Goal: Information Seeking & Learning: Check status

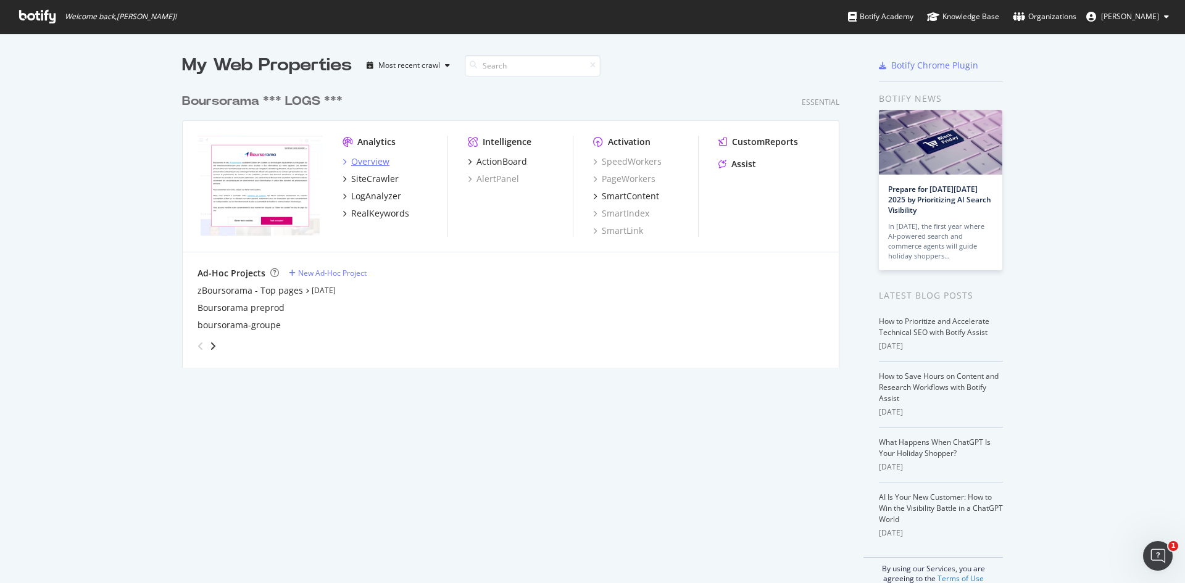
click at [363, 162] on div "Overview" at bounding box center [370, 162] width 38 height 12
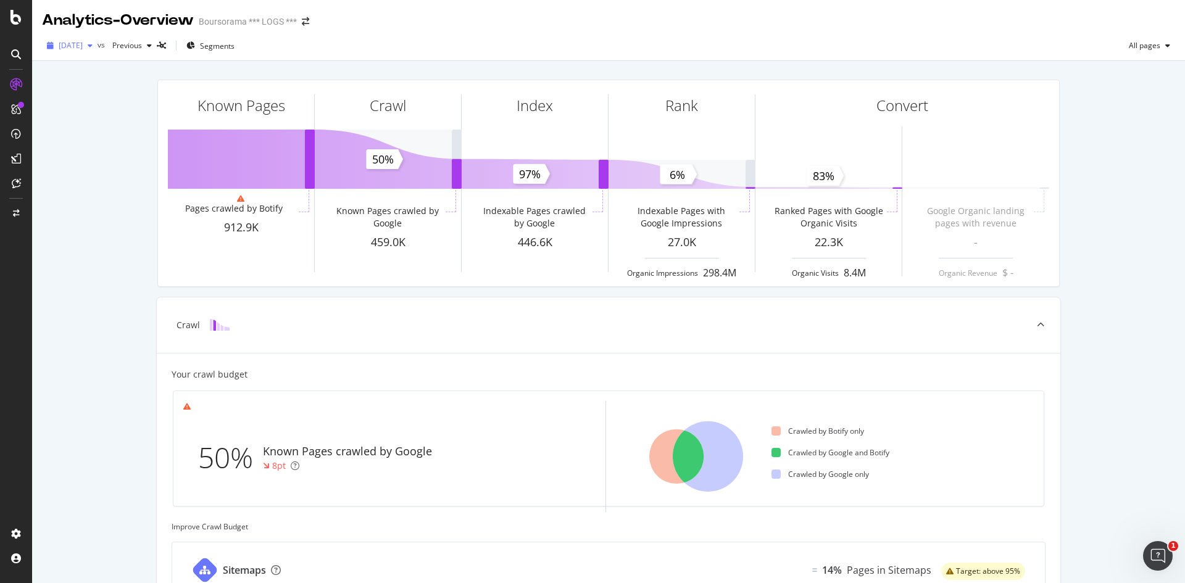
click at [81, 46] on span "[DATE]" at bounding box center [71, 45] width 24 height 10
click at [112, 219] on div "Known Pages Pages crawled by Botify 912.9K Crawl Known Pages crawled by Google …" at bounding box center [608, 509] width 1153 height 897
